Goal: Communication & Community: Ask a question

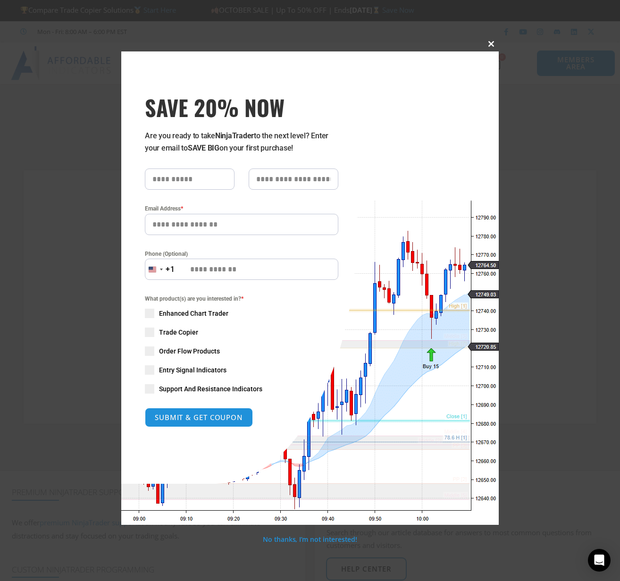
click at [491, 41] on span "SAVE 20% NOW popup" at bounding box center [491, 44] width 15 height 6
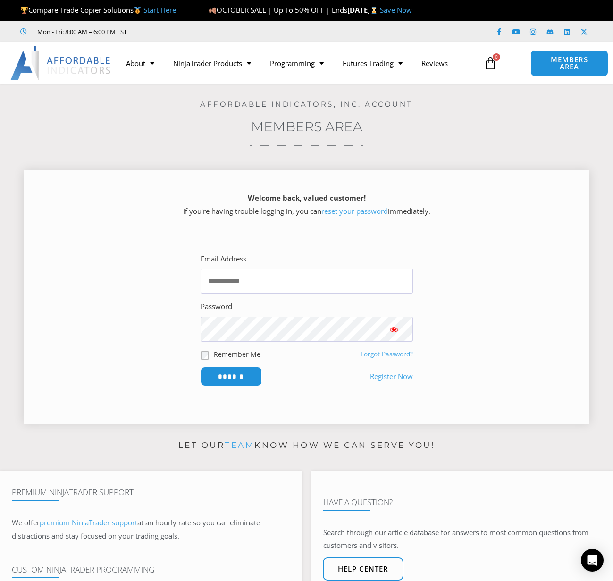
click at [140, 232] on div "Welcome back, valued customer! If you’re having trouble logging in, you can res…" at bounding box center [307, 296] width 566 height 253
click at [588, 563] on icon "Open Intercom Messenger" at bounding box center [592, 560] width 11 height 12
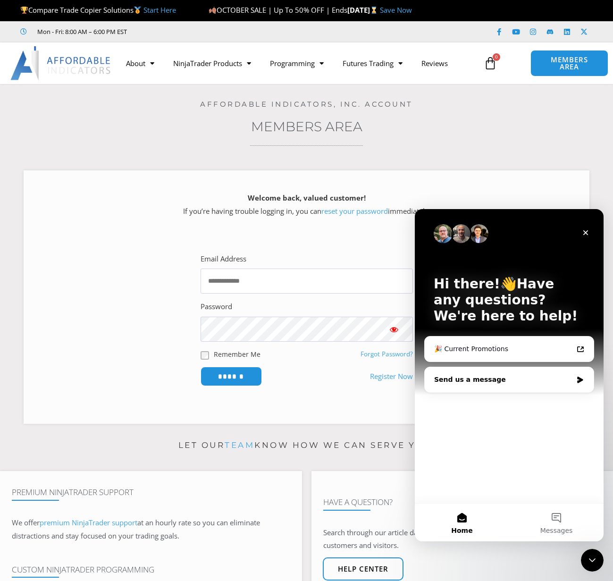
click at [530, 383] on div "Send us a message" at bounding box center [503, 380] width 138 height 10
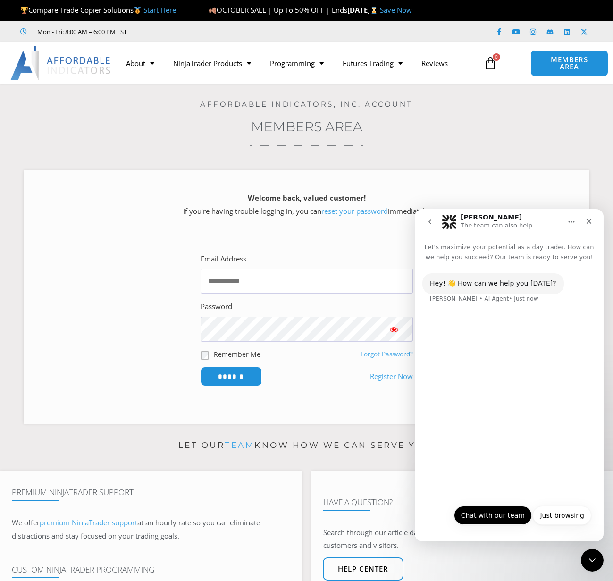
click at [521, 520] on button "Chat with our team" at bounding box center [493, 515] width 78 height 19
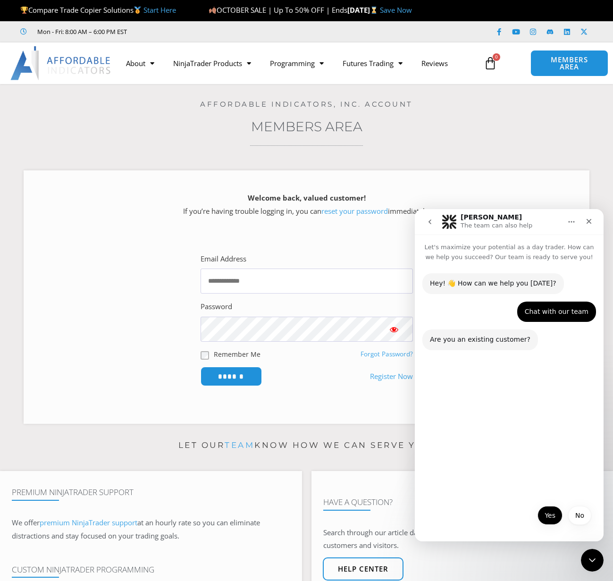
click at [548, 520] on button "Yes" at bounding box center [550, 515] width 25 height 19
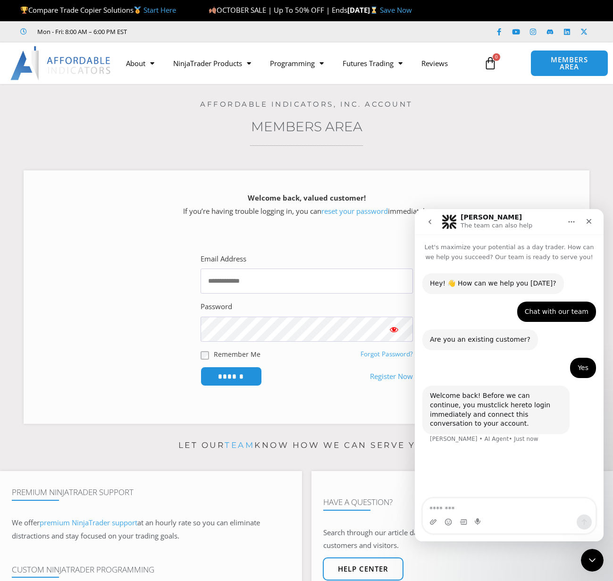
click at [494, 409] on link "click here" at bounding box center [510, 405] width 32 height 8
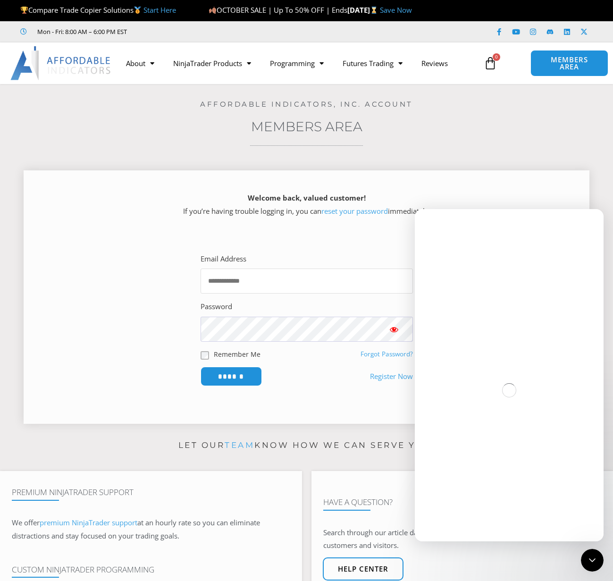
click at [252, 285] on input "Email Address" at bounding box center [307, 281] width 212 height 25
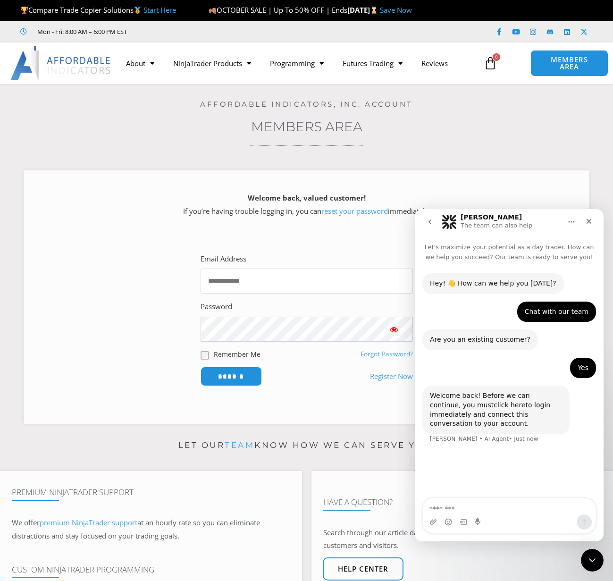
type input "**********"
click at [248, 369] on input "******" at bounding box center [231, 376] width 65 height 20
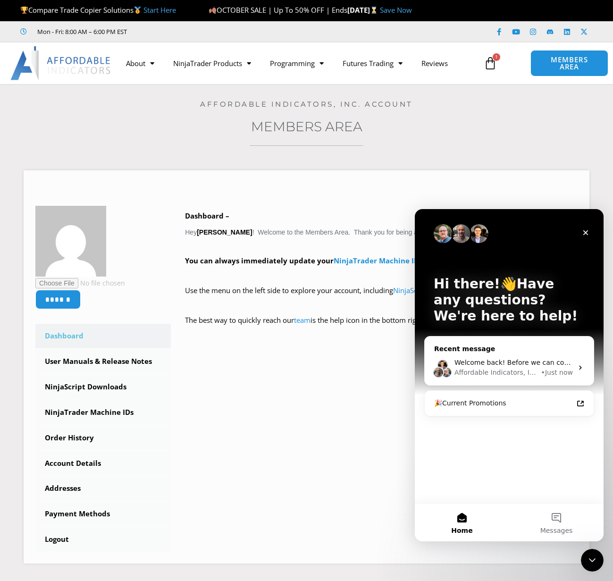
click at [524, 356] on div "Welcome back! Before we can continue, you must click here to login immediately …" at bounding box center [509, 367] width 169 height 35
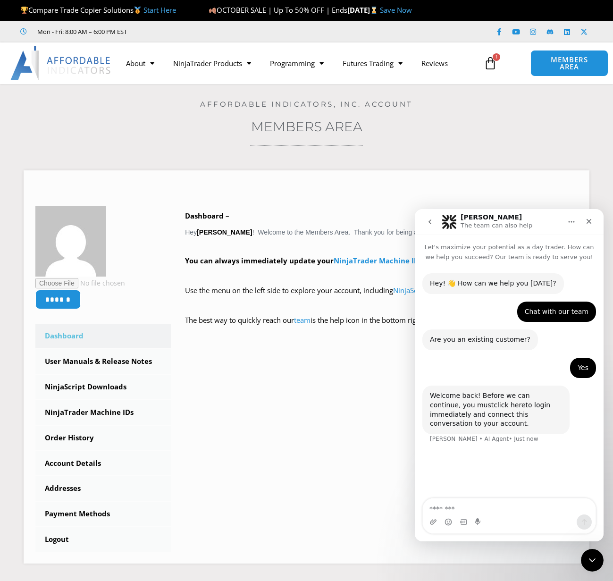
click at [428, 220] on icon "go back" at bounding box center [430, 222] width 8 height 8
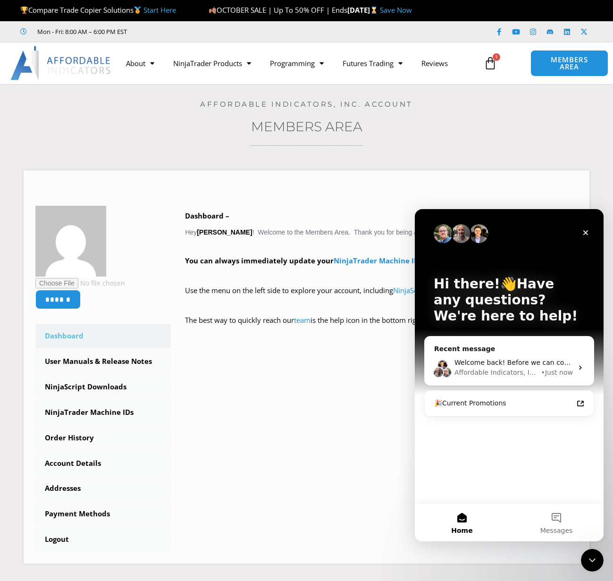
click at [465, 520] on button "Home" at bounding box center [462, 523] width 94 height 38
click at [563, 527] on span "Messages" at bounding box center [556, 530] width 33 height 7
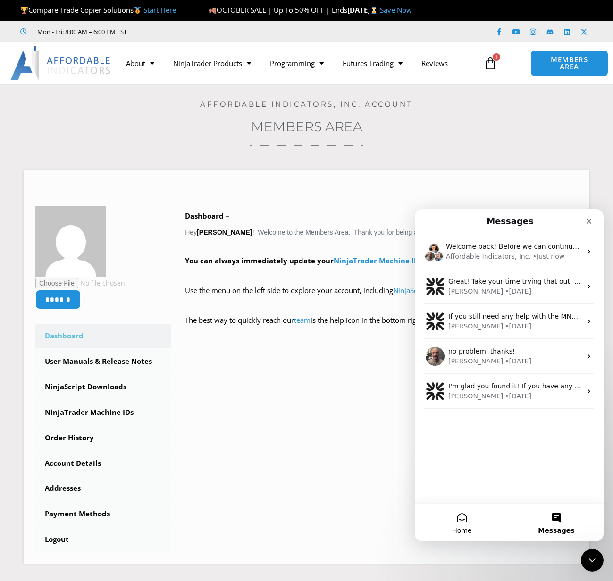
click at [461, 525] on button "Home" at bounding box center [462, 523] width 94 height 38
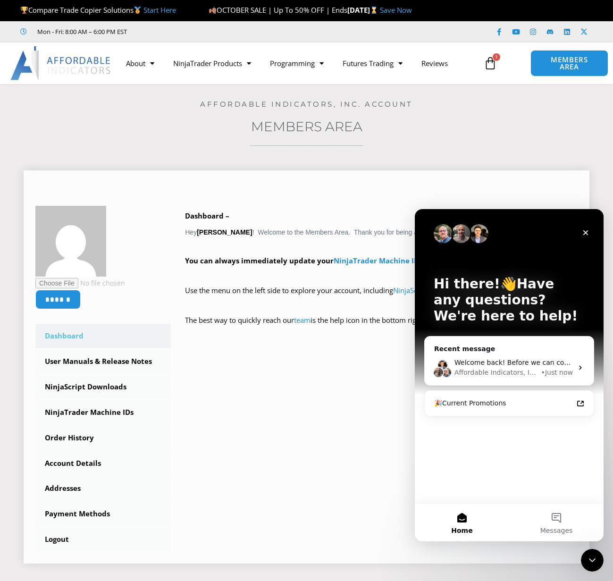
click at [265, 406] on div "****** Dashboard Subscriptions User Manuals & Release Notes NinjaScript Downloa…" at bounding box center [306, 379] width 542 height 346
click at [564, 530] on span "Messages" at bounding box center [556, 530] width 33 height 7
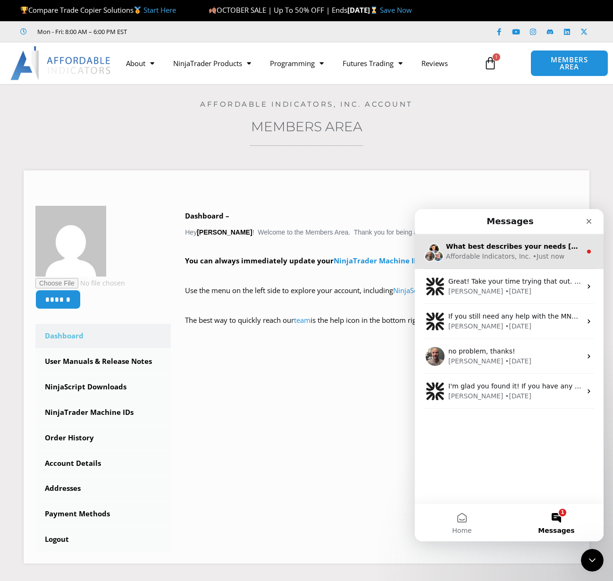
click at [496, 248] on span "What best describes your needs today?" at bounding box center [521, 247] width 151 height 8
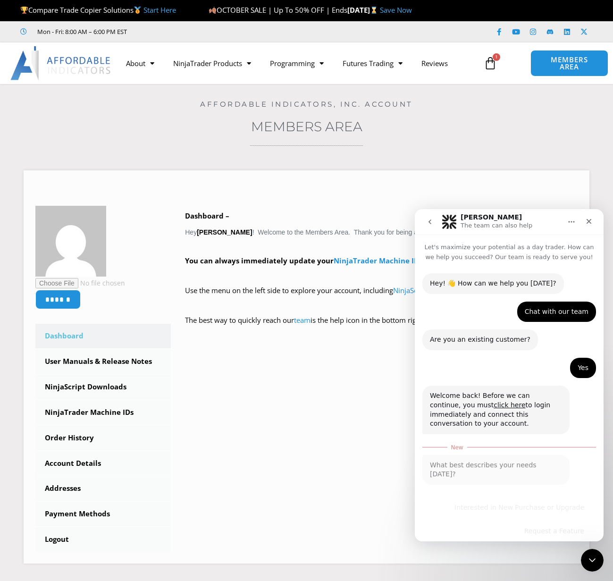
scroll to position [20, 0]
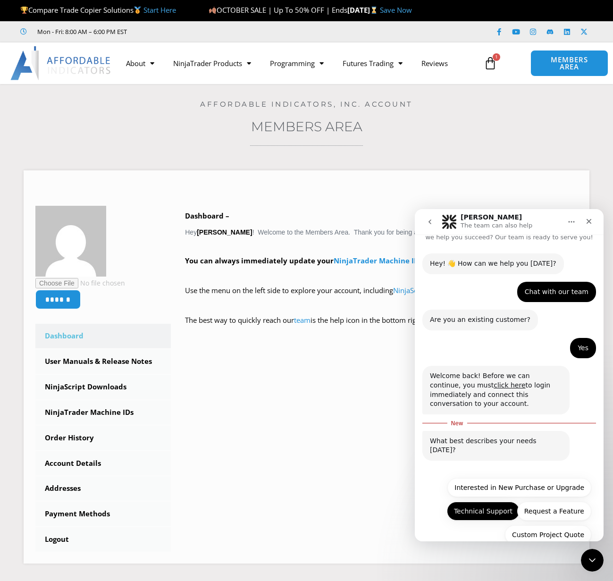
click at [472, 502] on button "Technical Support" at bounding box center [483, 511] width 73 height 19
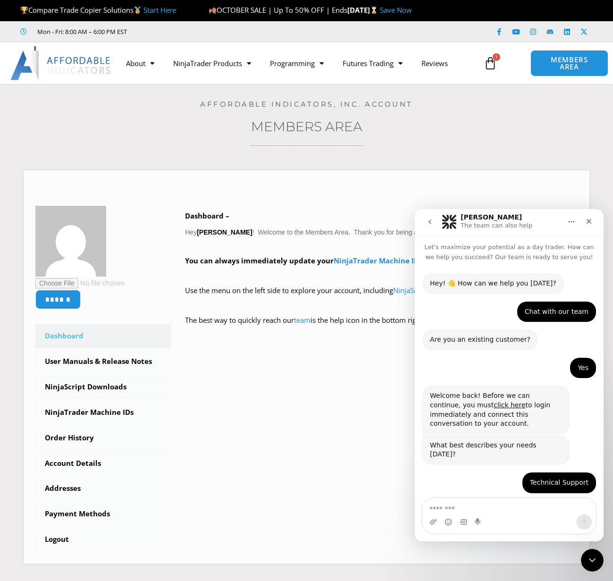
scroll to position [75, 0]
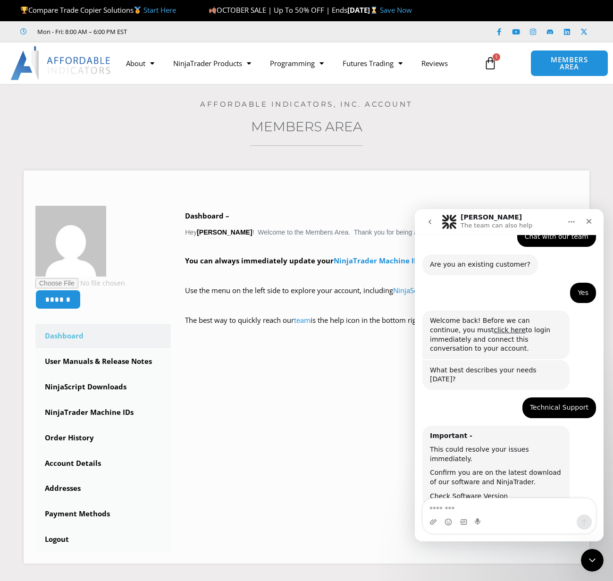
click at [519, 506] on textarea "Message…" at bounding box center [509, 506] width 173 height 16
type textarea "***"
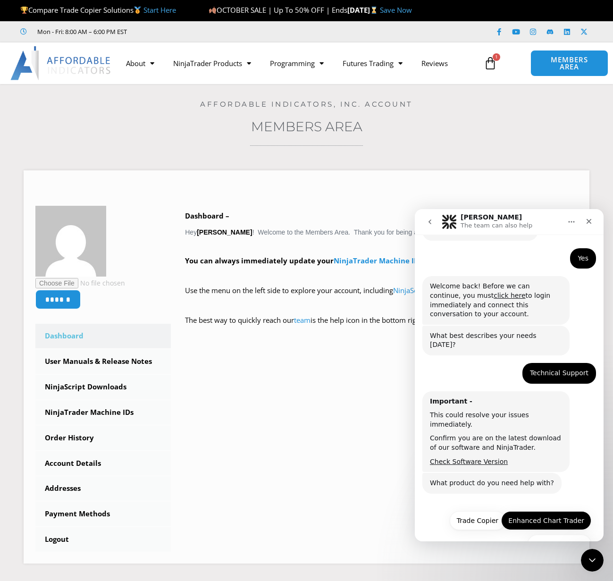
click at [543, 511] on button "Enhanced Chart Trader" at bounding box center [546, 520] width 90 height 19
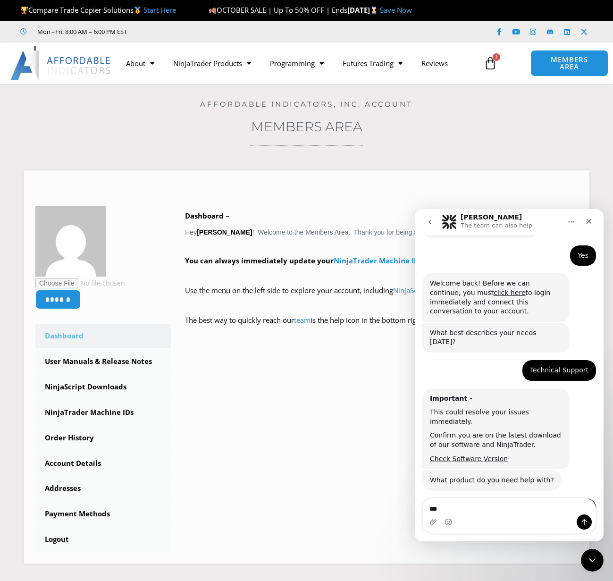
scroll to position [190, 0]
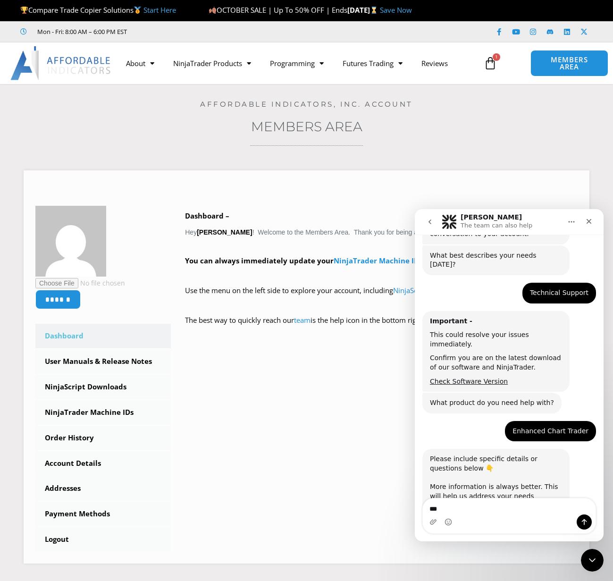
click at [492, 506] on textarea "***" at bounding box center [509, 506] width 173 height 16
type textarea "*"
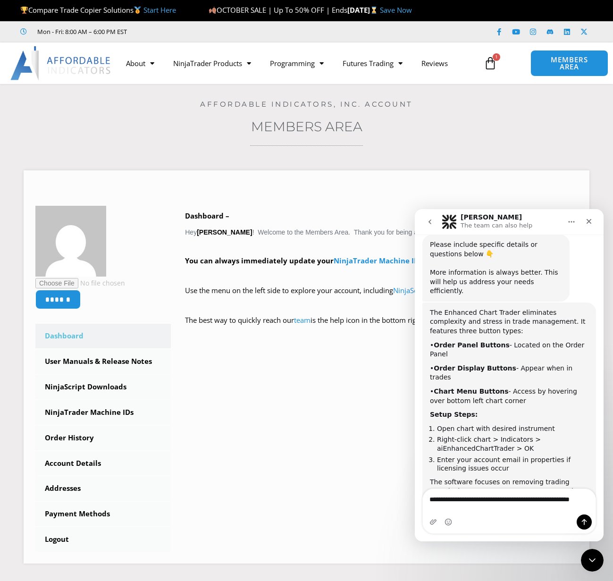
scroll to position [412, 0]
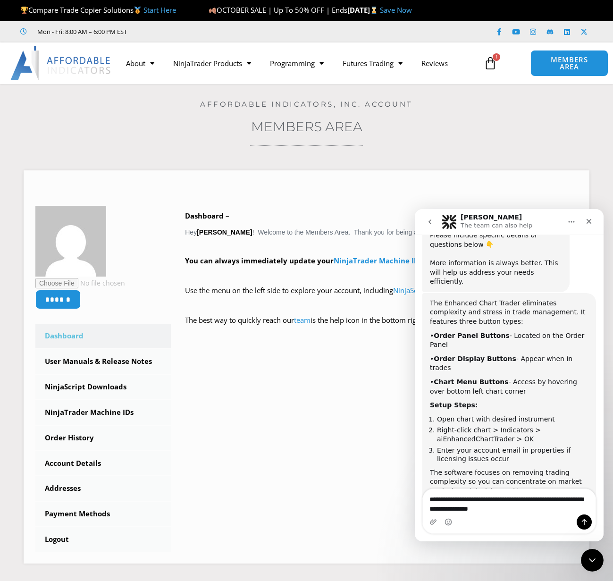
type textarea "**********"
click at [393, 170] on div "****** Dashboard Subscriptions User Manuals & Release Notes NinjaScript Downloa…" at bounding box center [307, 363] width 566 height 414
click at [429, 521] on div "Intercom messenger" at bounding box center [509, 521] width 173 height 15
click at [435, 521] on icon "Upload attachment" at bounding box center [433, 522] width 8 height 8
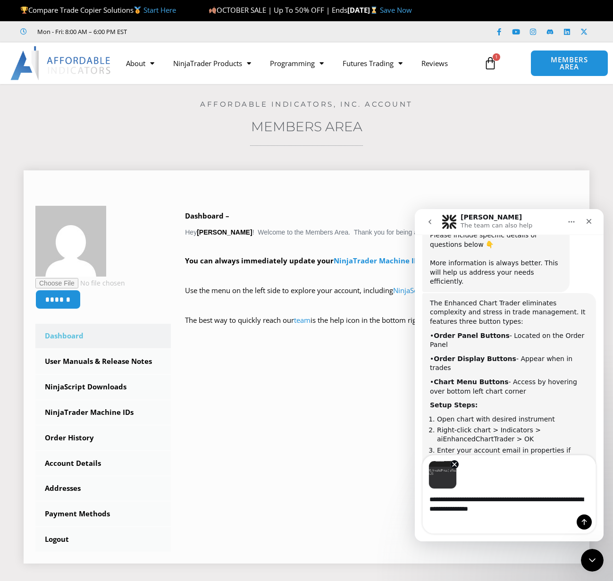
scroll to position [428, 0]
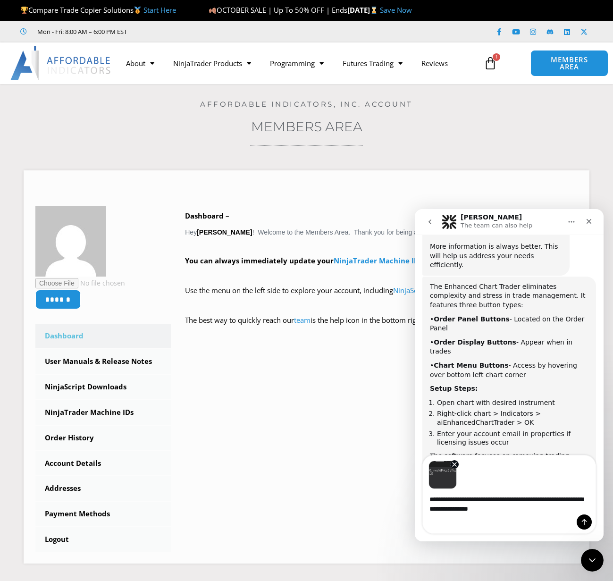
click at [494, 475] on div "Image previews" at bounding box center [509, 472] width 173 height 34
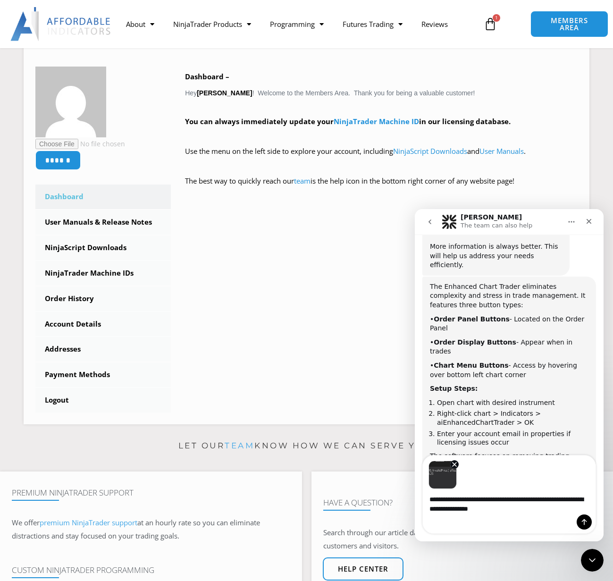
scroll to position [172, 0]
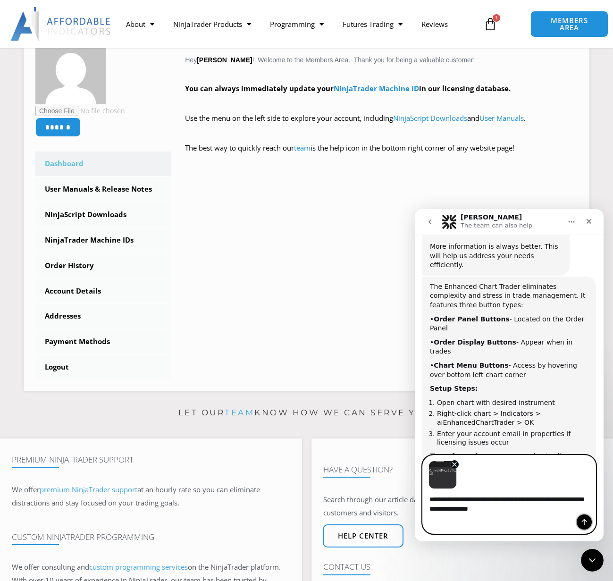
click at [582, 519] on icon "Send a message…" at bounding box center [584, 522] width 8 height 8
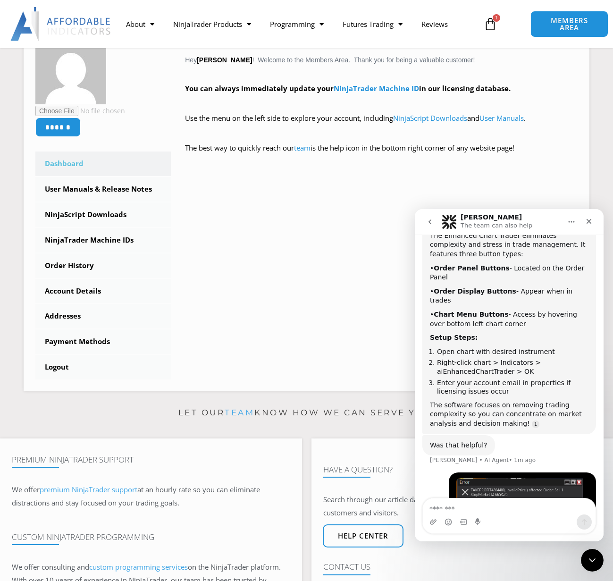
scroll to position [510, 0]
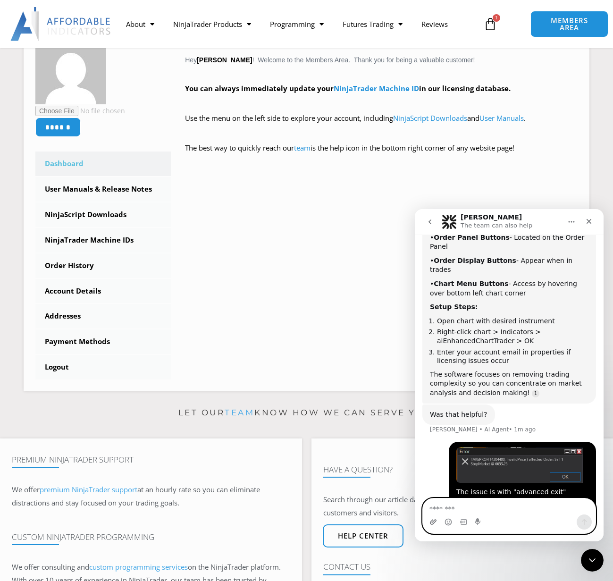
click at [431, 519] on icon "Upload attachment" at bounding box center [433, 522] width 8 height 8
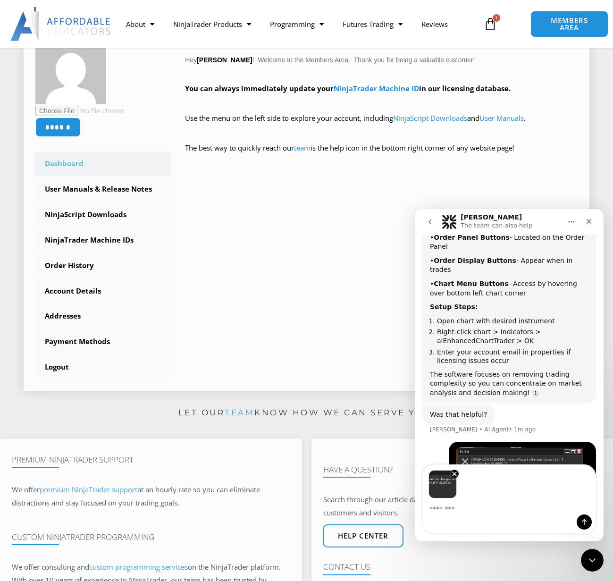
scroll to position [544, 0]
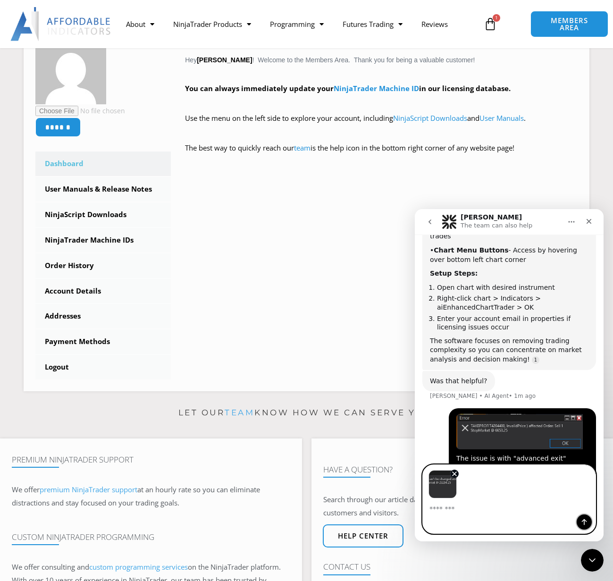
click at [581, 520] on icon "Send a message…" at bounding box center [584, 522] width 8 height 8
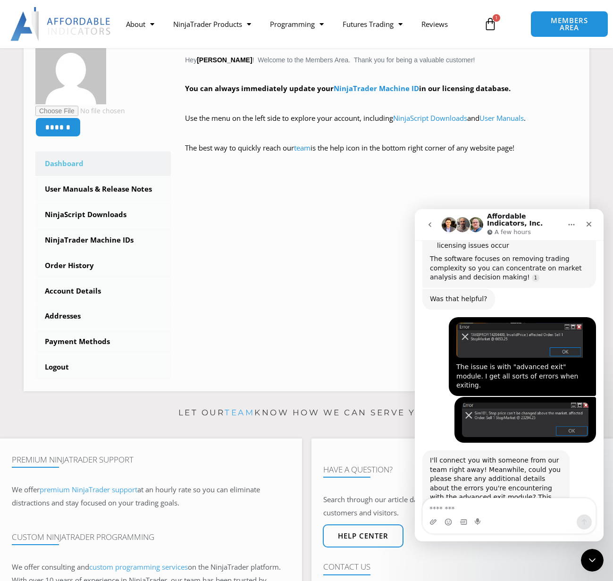
scroll to position [696, 0]
